Goal: Navigation & Orientation: Find specific page/section

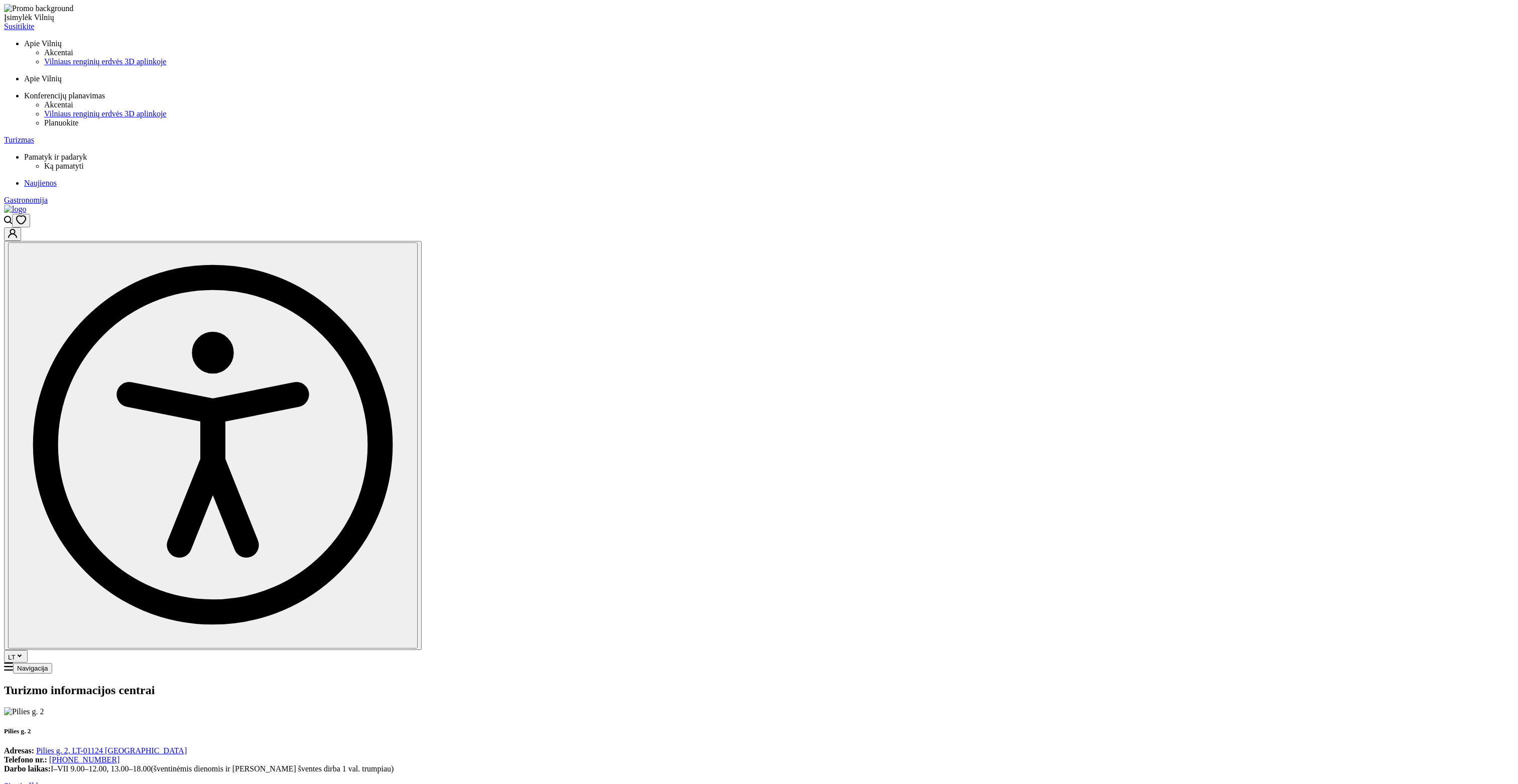
click at [26, 205] on img at bounding box center [15, 209] width 22 height 9
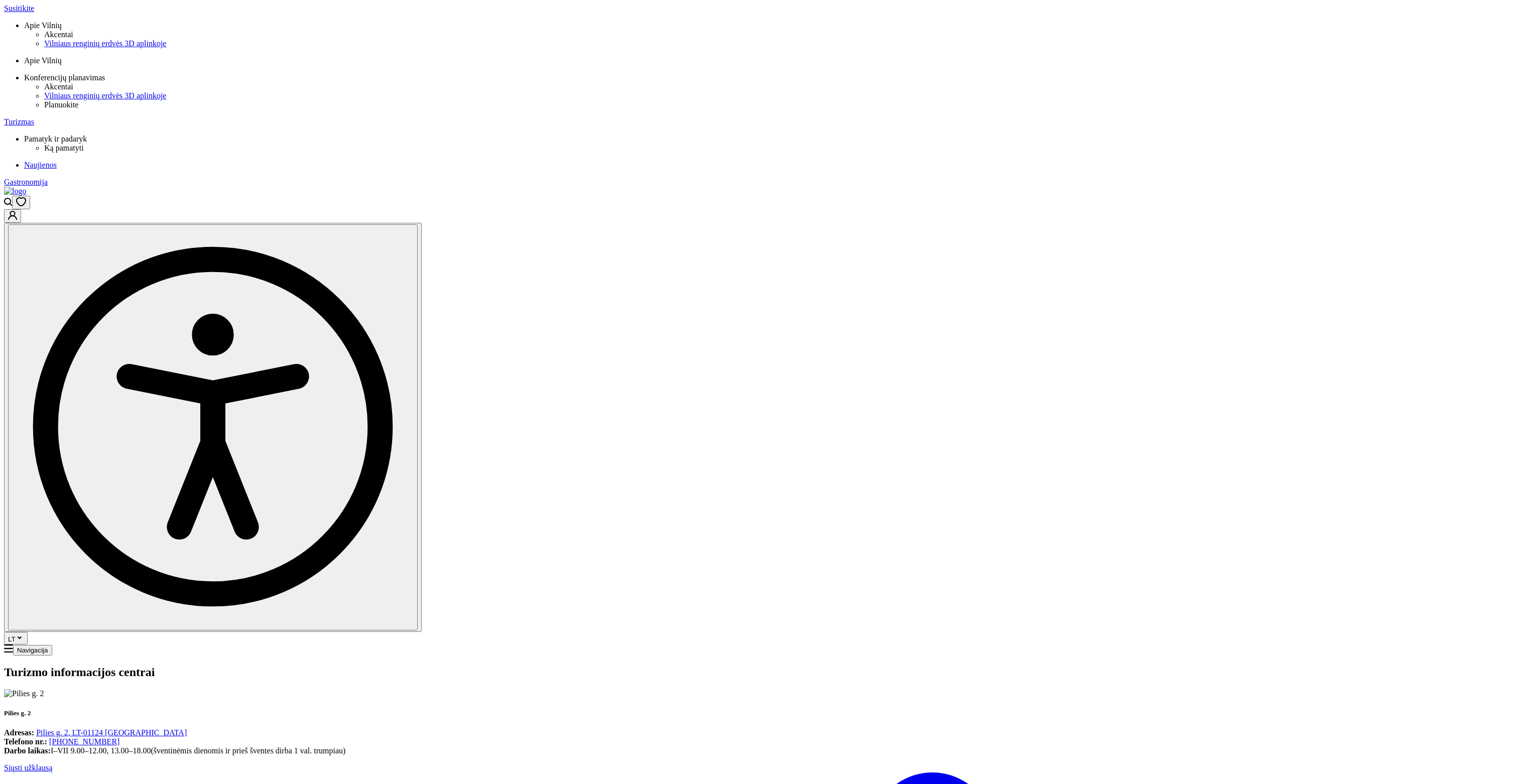
click at [26, 187] on img at bounding box center [15, 191] width 22 height 9
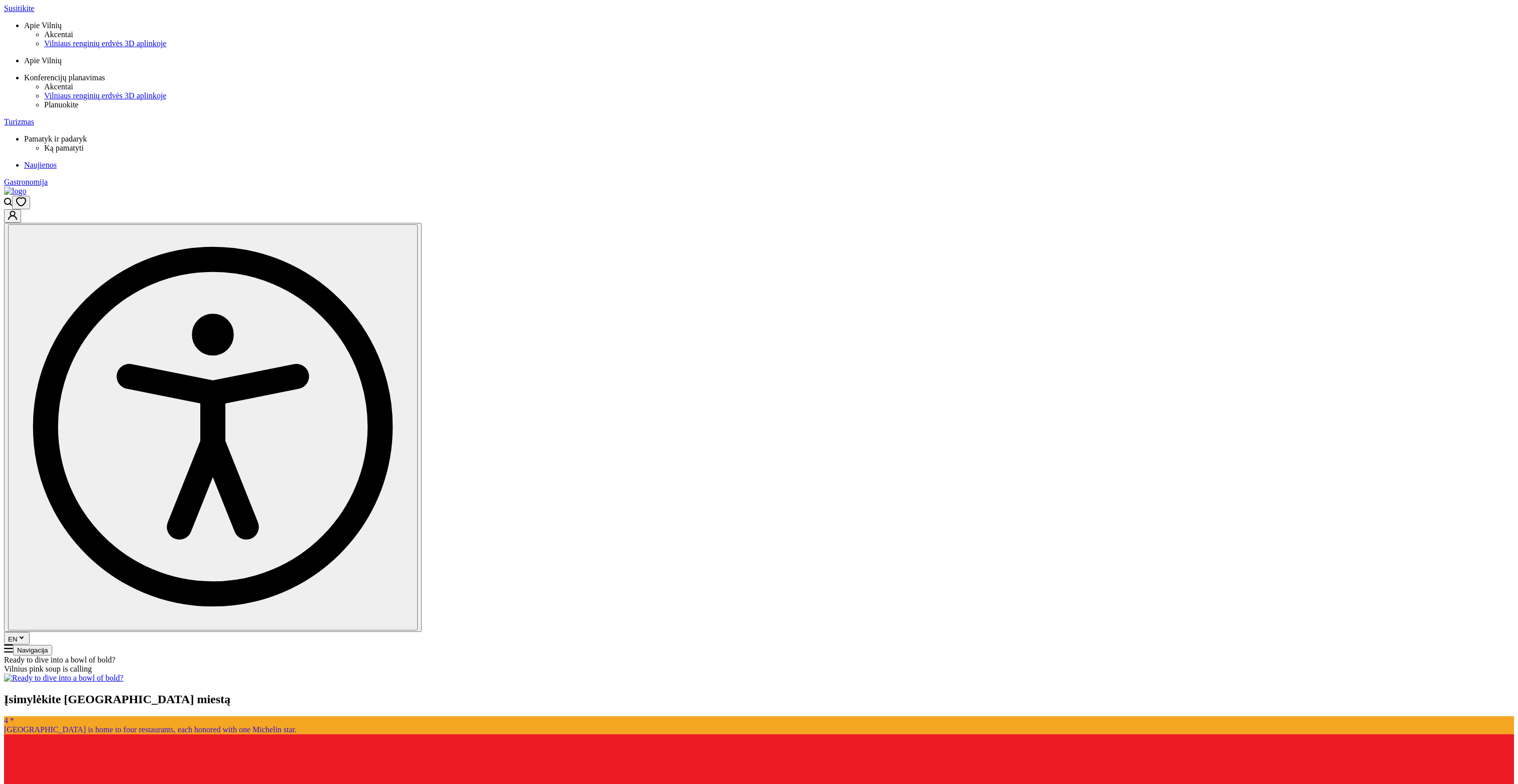
click at [34, 13] on span "Susitikite" at bounding box center [19, 9] width 30 height 9
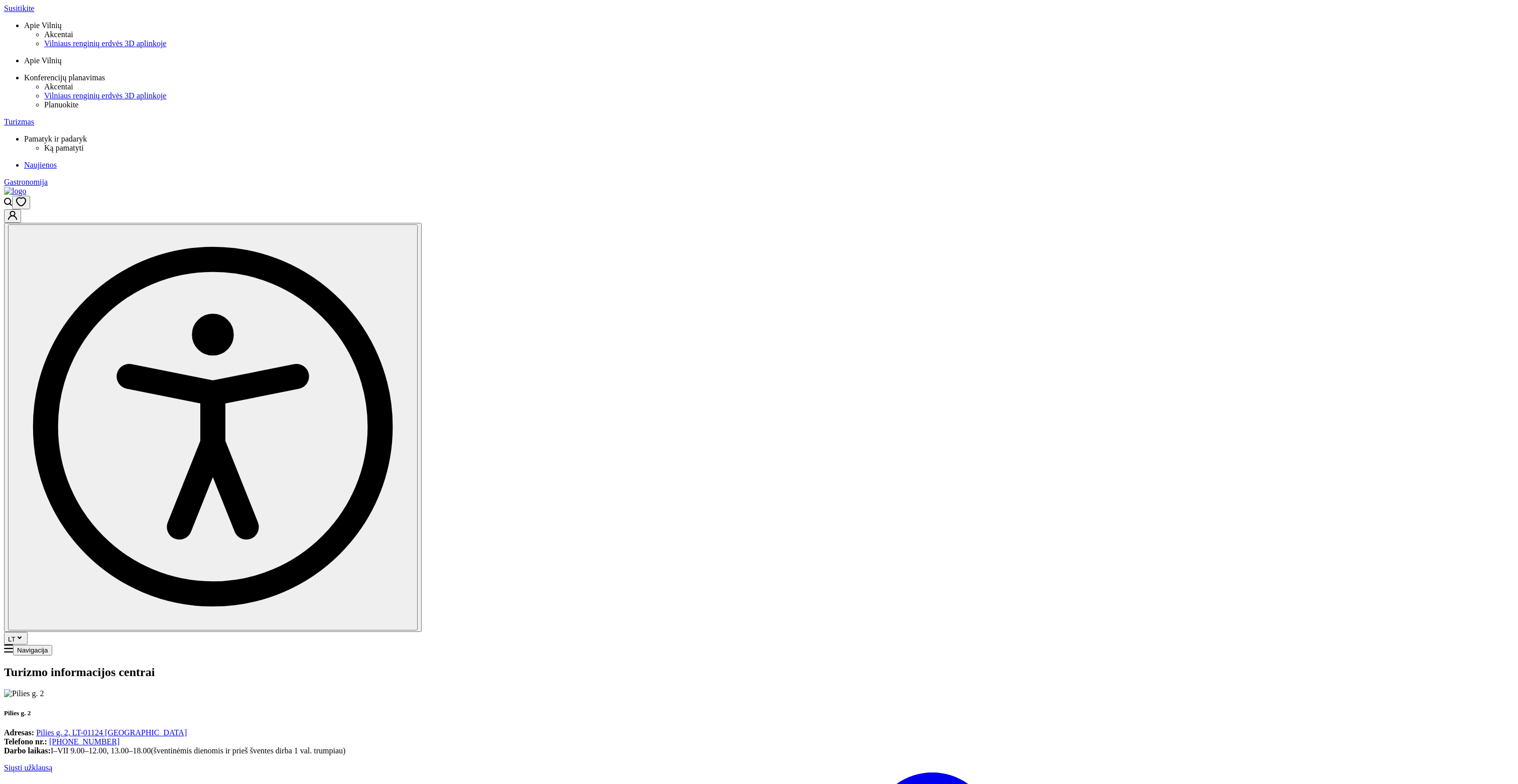
click at [34, 13] on span "Susitikite" at bounding box center [19, 9] width 30 height 9
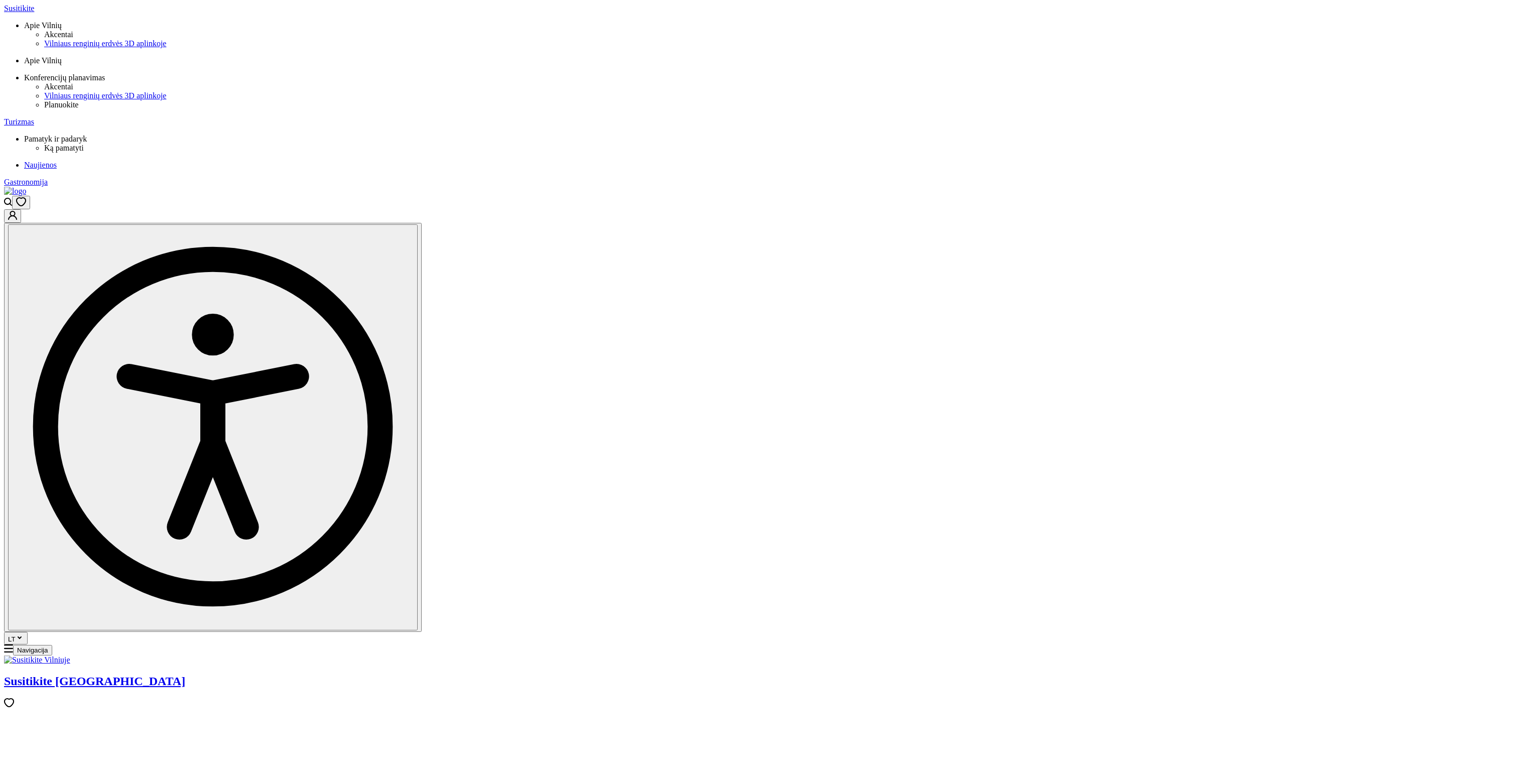
click at [26, 187] on img at bounding box center [15, 191] width 22 height 9
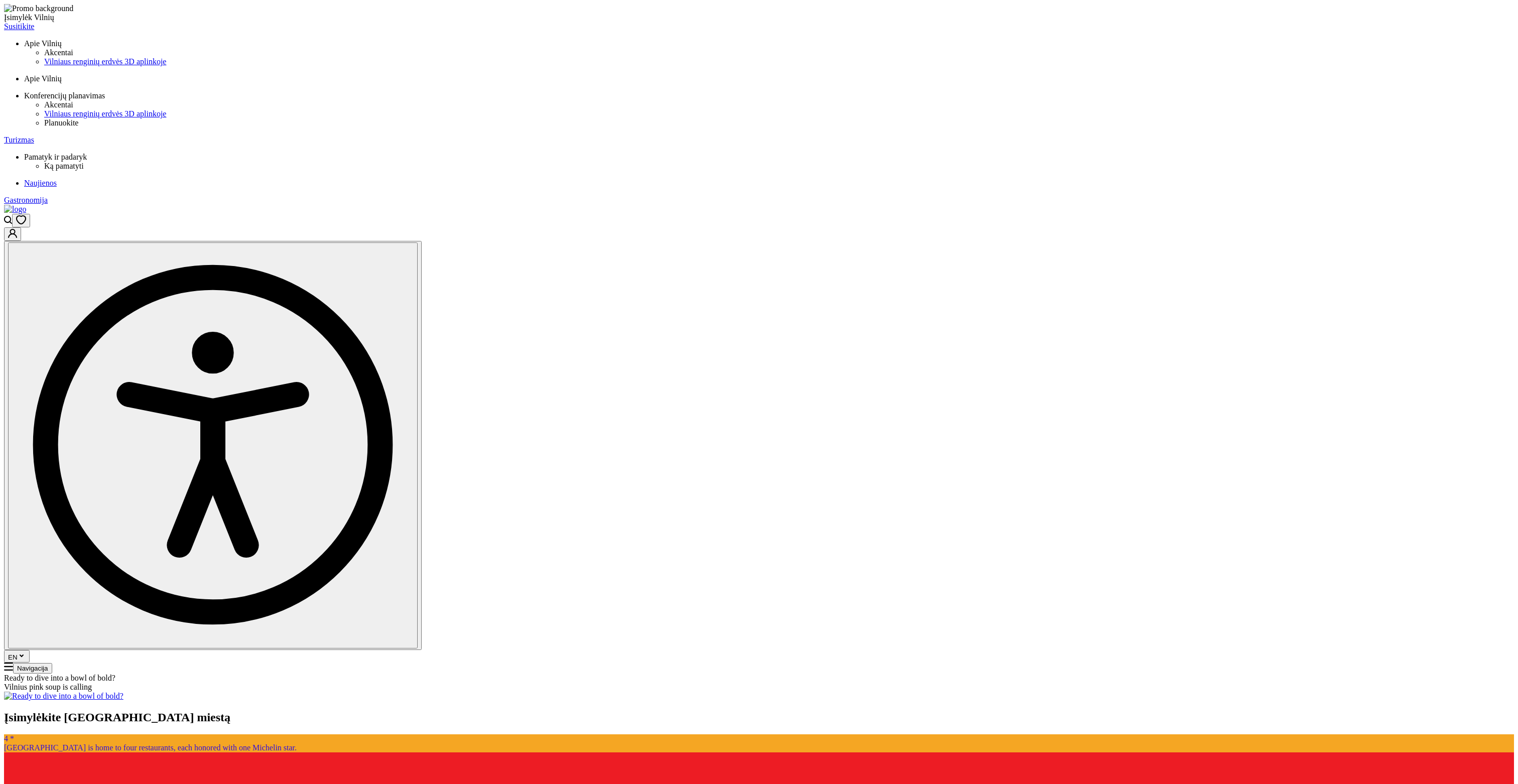
click at [34, 135] on span "Turizmas" at bounding box center [19, 140] width 30 height 9
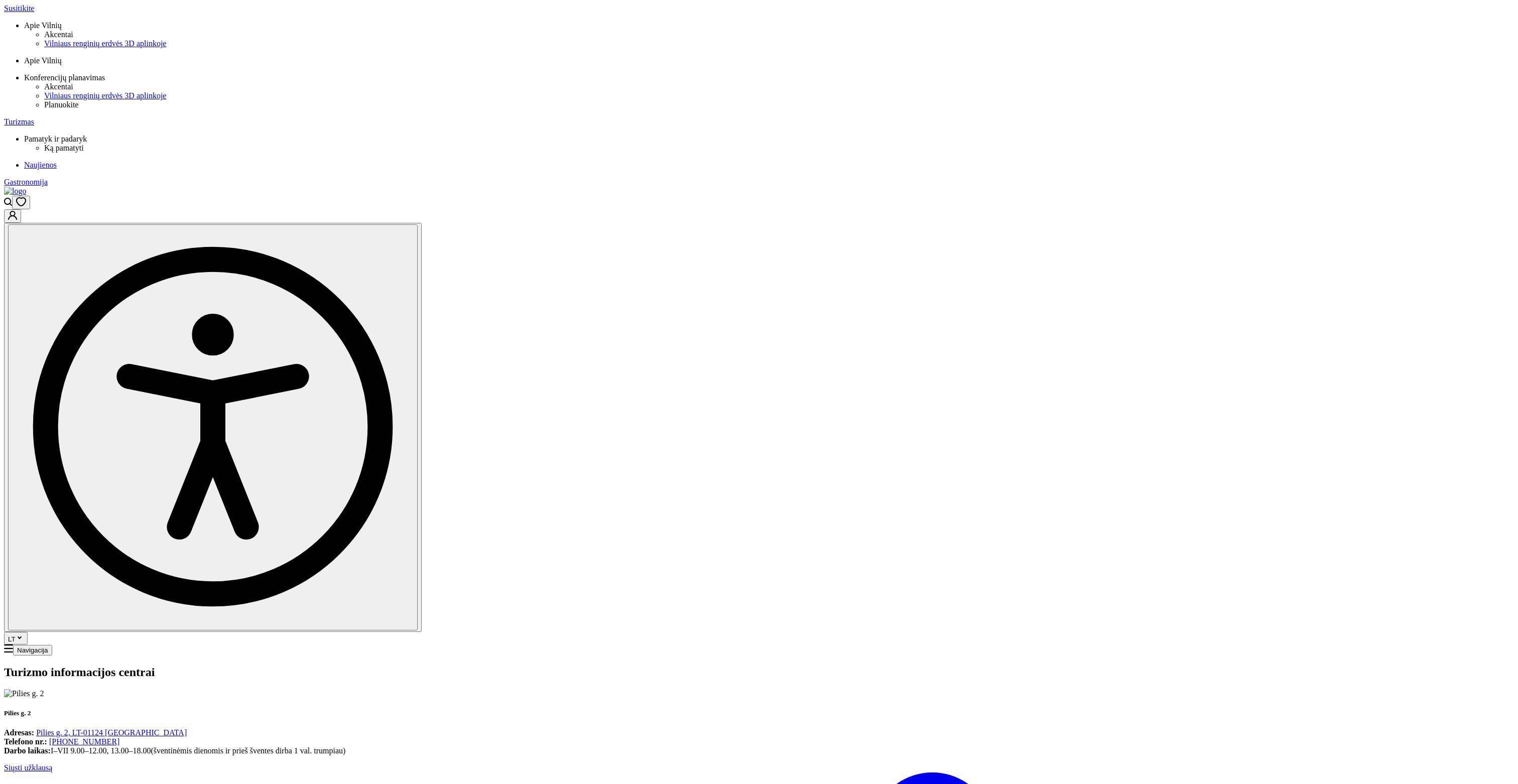
click at [34, 13] on span "Susitikite" at bounding box center [19, 9] width 30 height 9
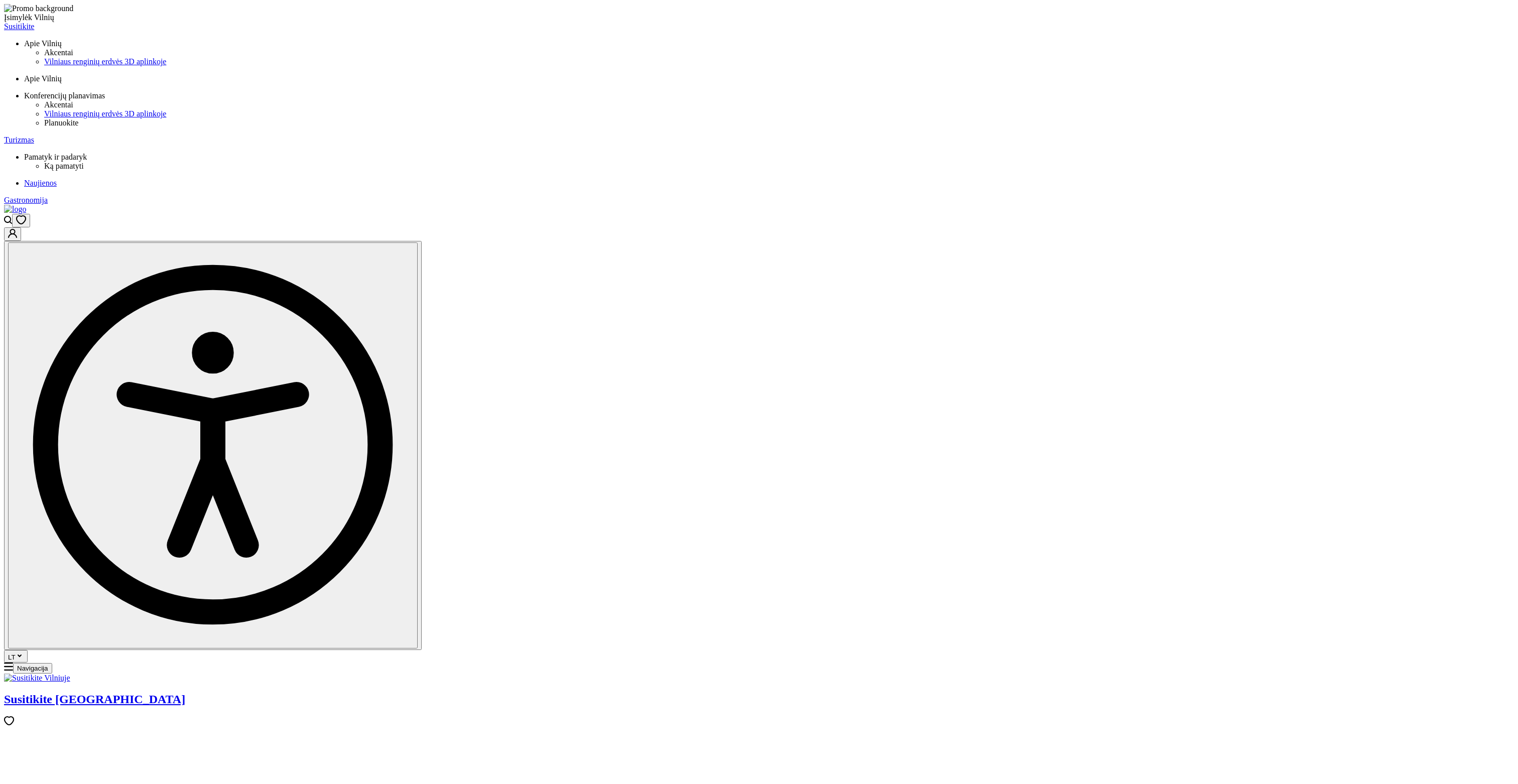
click at [34, 135] on span "Turizmas" at bounding box center [19, 140] width 30 height 9
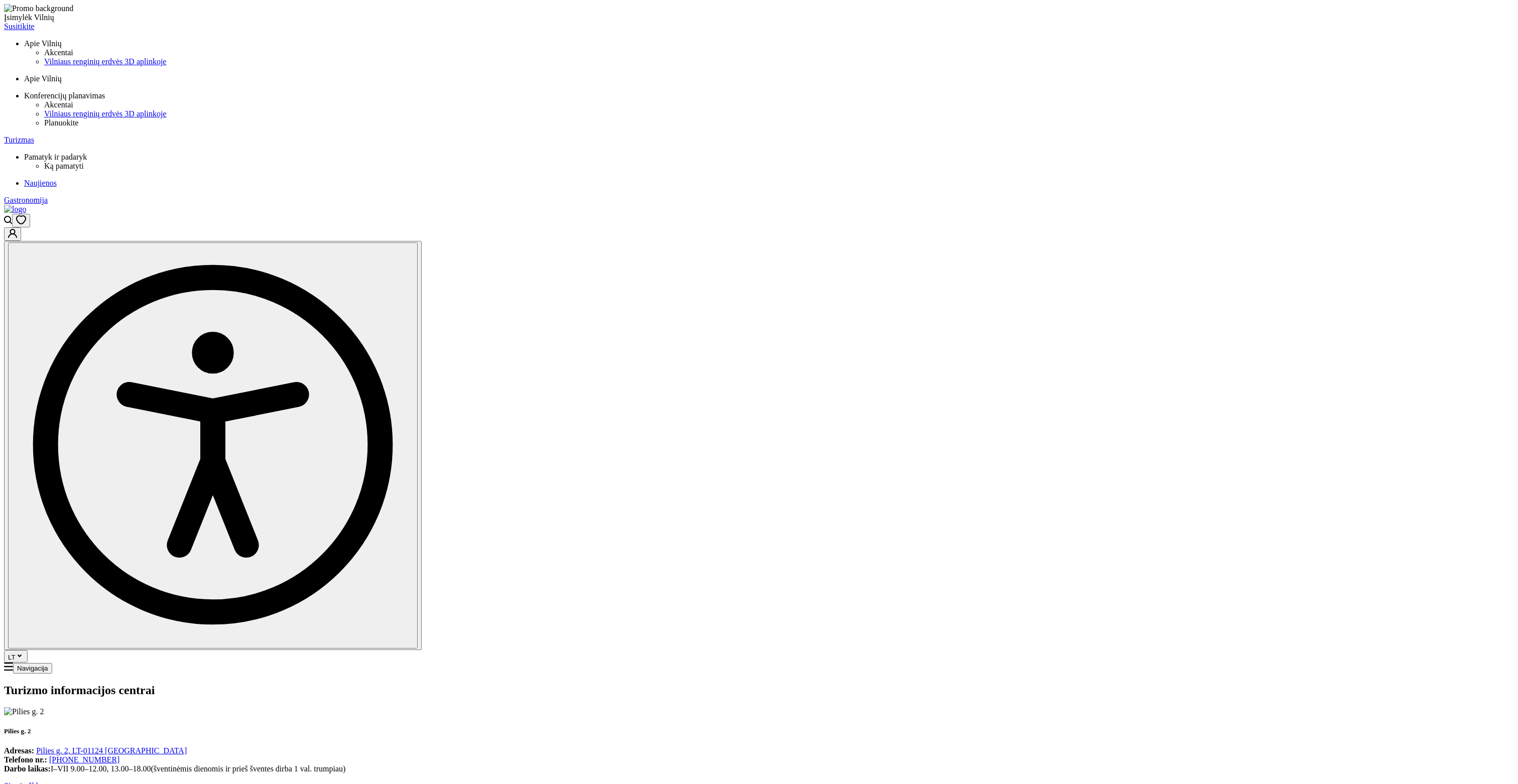
click at [34, 135] on span "Turizmas" at bounding box center [19, 140] width 30 height 9
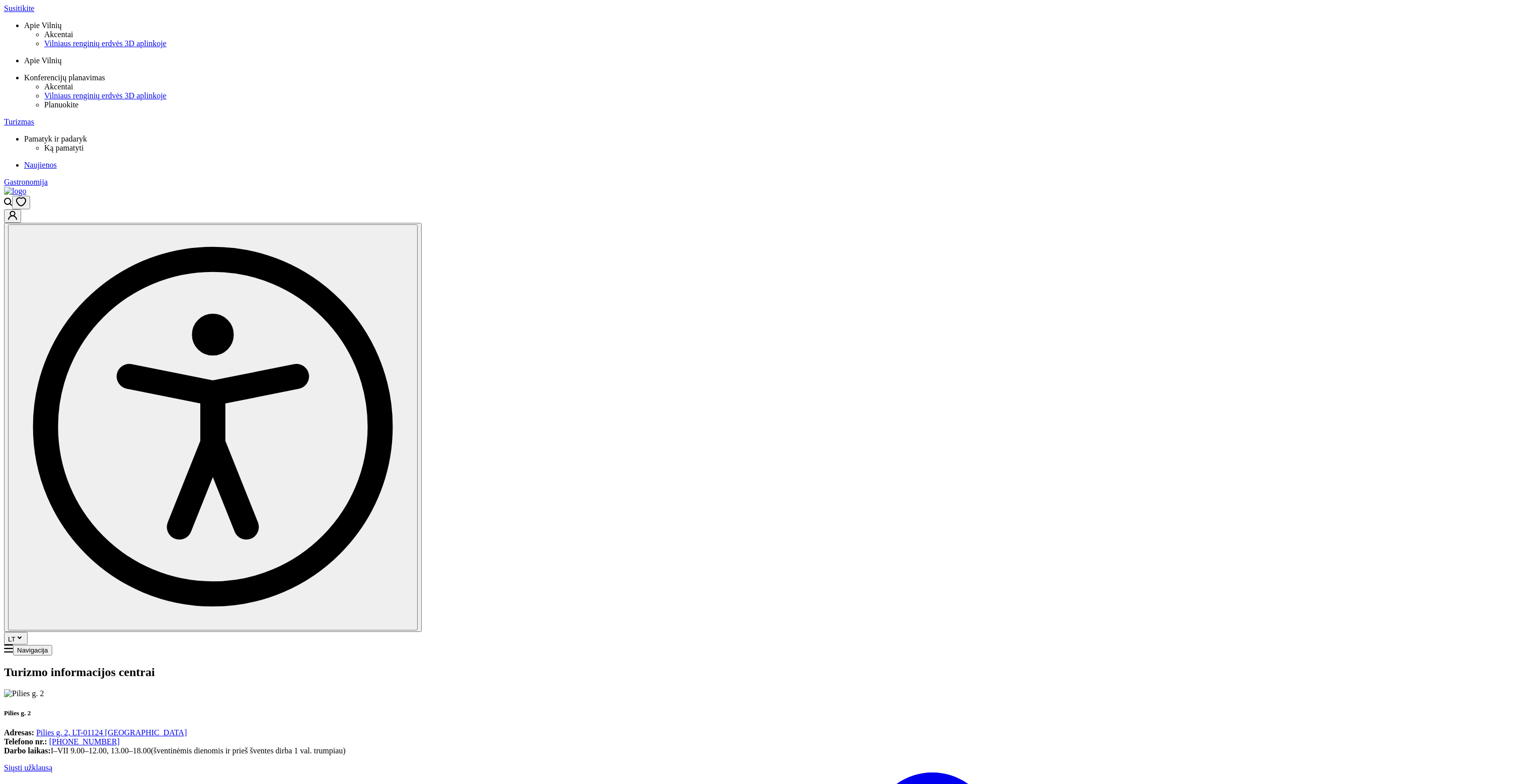
click at [26, 187] on img at bounding box center [15, 191] width 22 height 9
